Goal: Information Seeking & Learning: Understand process/instructions

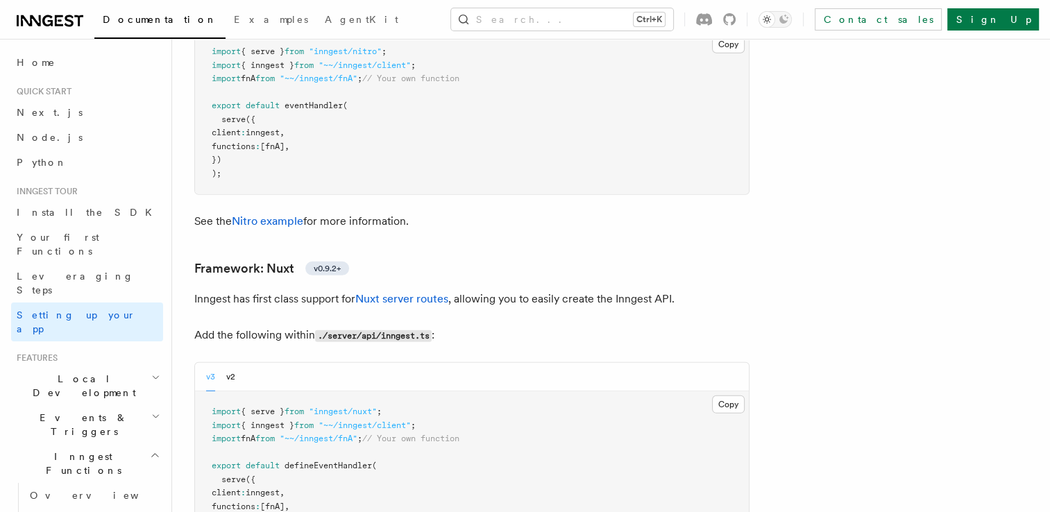
scroll to position [9304, 0]
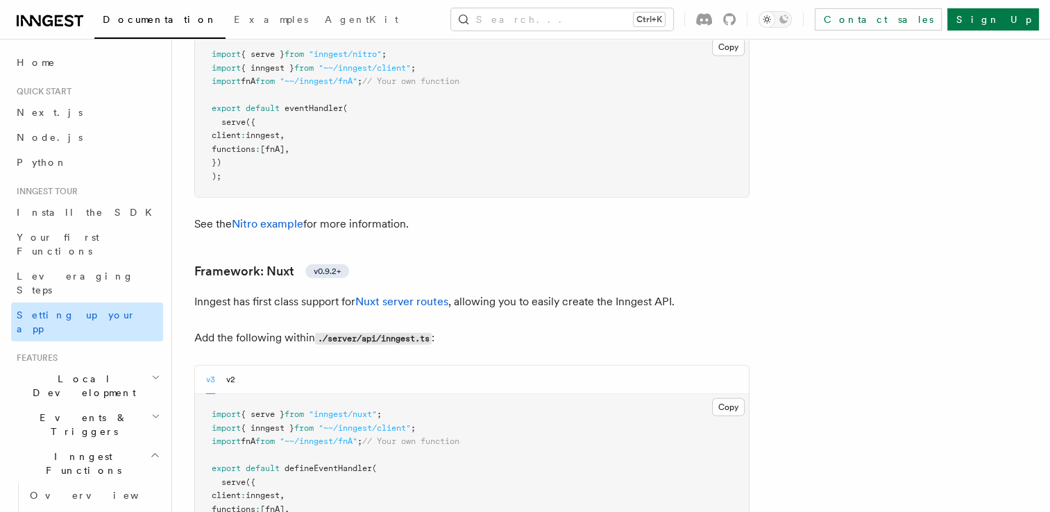
click at [76, 308] on span "Setting up your app" at bounding box center [90, 322] width 146 height 28
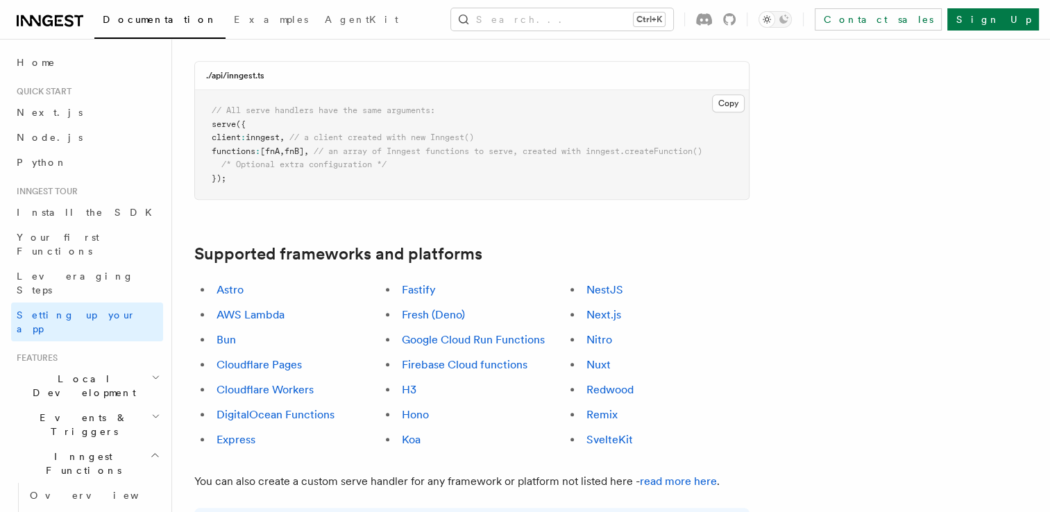
scroll to position [679, 0]
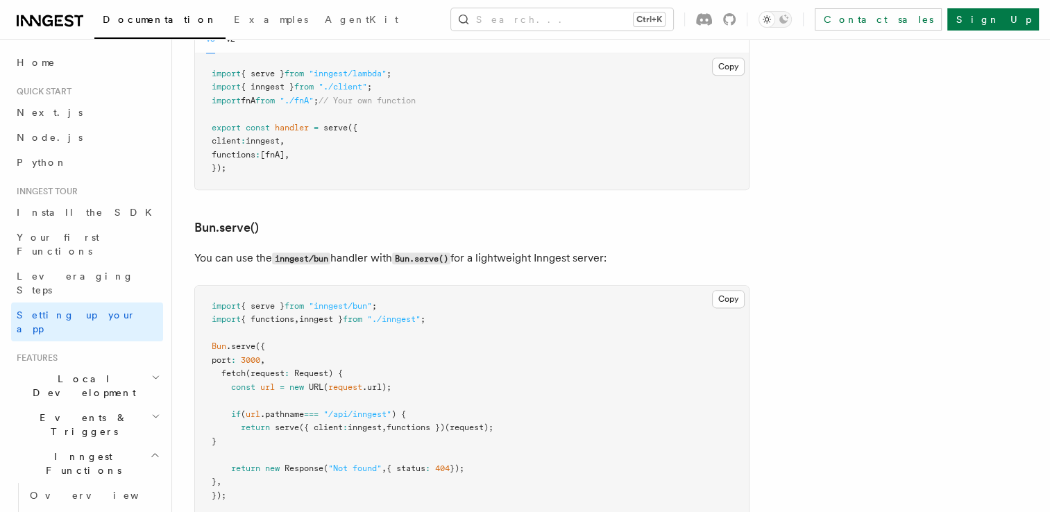
scroll to position [1675, 0]
